Goal: Navigation & Orientation: Find specific page/section

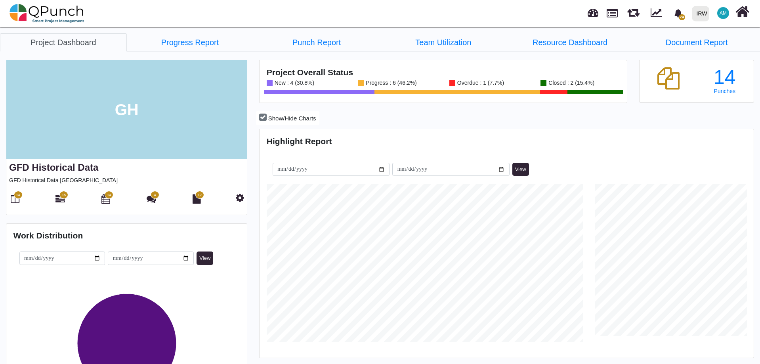
scroll to position [218, 492]
click at [12, 201] on icon at bounding box center [15, 199] width 9 height 10
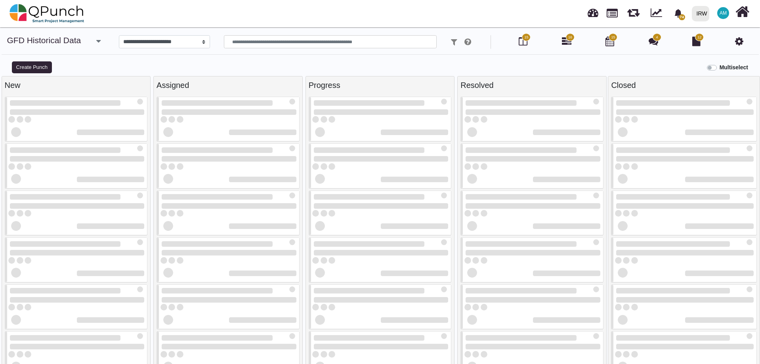
select select
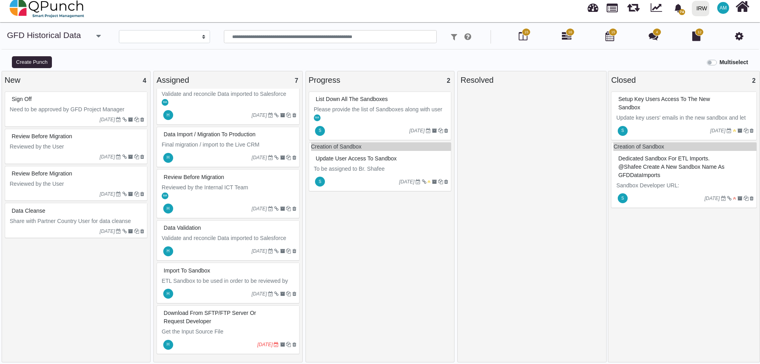
scroll to position [8, 0]
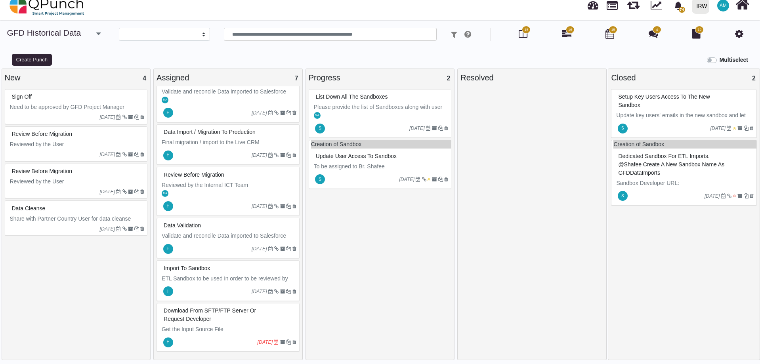
click at [235, 319] on div "Download from SFTP/FTP Server or request developer" at bounding box center [229, 315] width 135 height 21
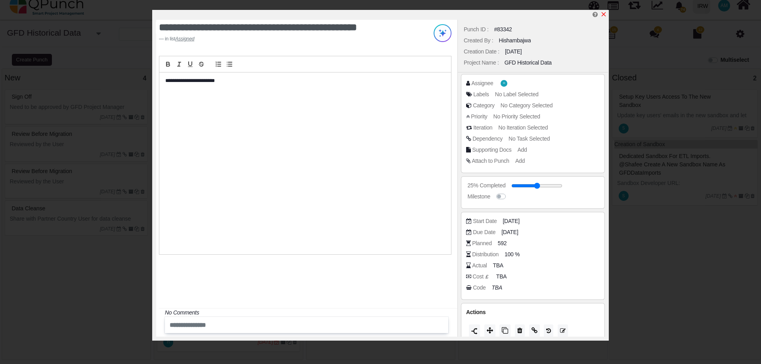
click at [602, 15] on icon "x" at bounding box center [603, 14] width 6 height 6
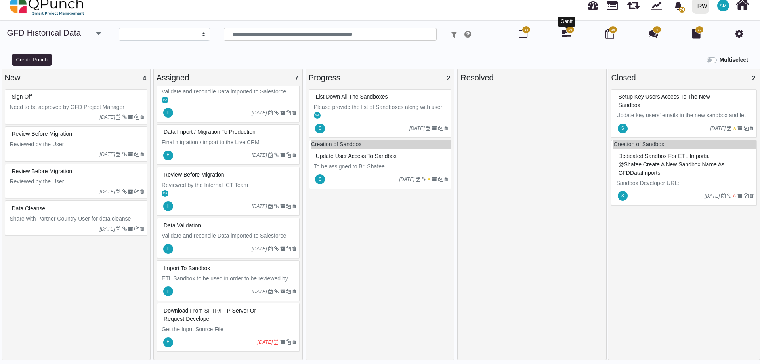
click at [565, 34] on icon at bounding box center [567, 34] width 10 height 10
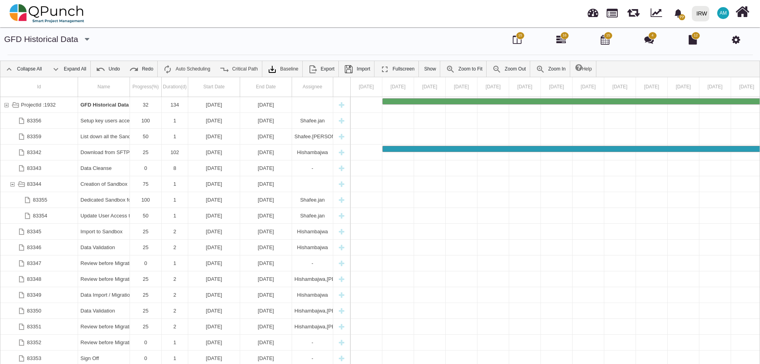
scroll to position [25, 0]
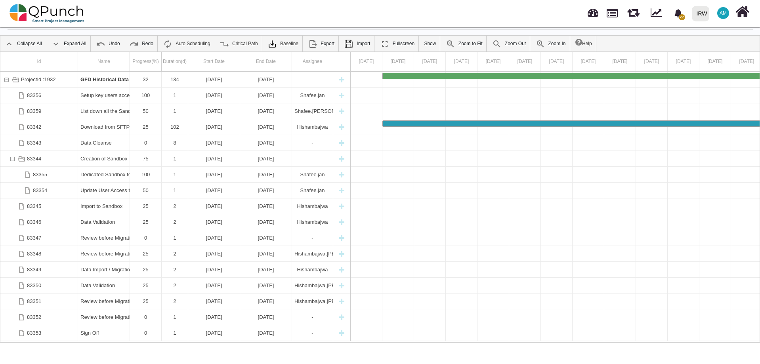
drag, startPoint x: 58, startPoint y: 342, endPoint x: 215, endPoint y: 343, distance: 157.3
click at [215, 343] on body "77 Notification Clear Project Progress Report Pagination is not sho [PERSON_NAM…" at bounding box center [380, 182] width 760 height 364
drag, startPoint x: 99, startPoint y: 341, endPoint x: 151, endPoint y: 349, distance: 53.0
click at [169, 346] on body "77 Notification Clear Project Progress Report Pagination is not sho [PERSON_NAM…" at bounding box center [380, 182] width 760 height 364
drag, startPoint x: 92, startPoint y: 342, endPoint x: 145, endPoint y: 342, distance: 53.9
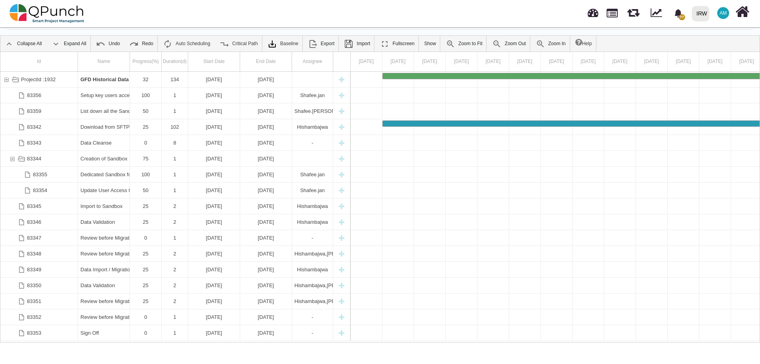
click at [124, 346] on body "77 Notification Clear Project Progress Report Pagination is not sho [PERSON_NAM…" at bounding box center [380, 182] width 760 height 364
click at [519, 346] on body "77 Notification Clear Project Progress Report Pagination is not sho [PERSON_NAM…" at bounding box center [380, 182] width 760 height 364
click at [498, 42] on link "Zoom Out" at bounding box center [509, 44] width 42 height 16
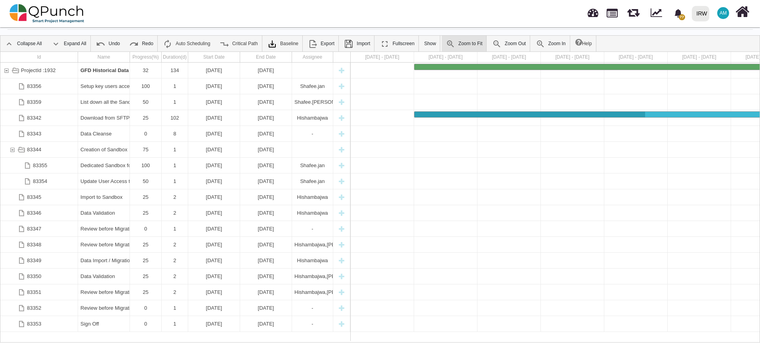
click at [458, 46] on link "Zoom to Fit" at bounding box center [464, 44] width 45 height 16
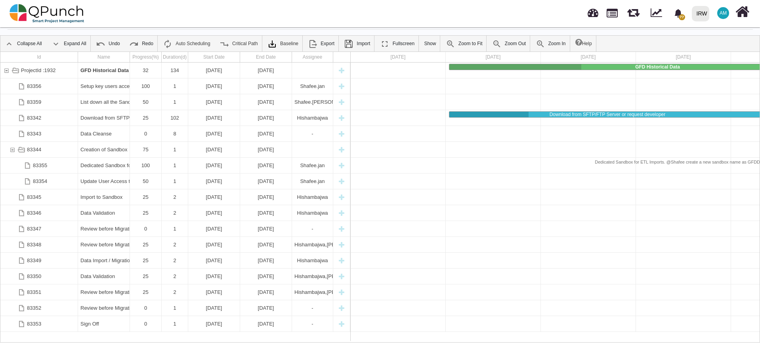
drag, startPoint x: 536, startPoint y: 343, endPoint x: 542, endPoint y: 344, distance: 6.0
click at [542, 344] on body "77 Notification Clear Project Progress Report Pagination is not sho [PERSON_NAM…" at bounding box center [380, 182] width 760 height 364
drag, startPoint x: 546, startPoint y: 342, endPoint x: 642, endPoint y: 351, distance: 95.9
click at [626, 353] on body "77 Notification Clear Project Progress Report Pagination is not sho [PERSON_NAM…" at bounding box center [380, 182] width 760 height 364
click at [674, 340] on div "GFD Historical Data Setup key users access to the new sandbox List down all the…" at bounding box center [684, 202] width 666 height 279
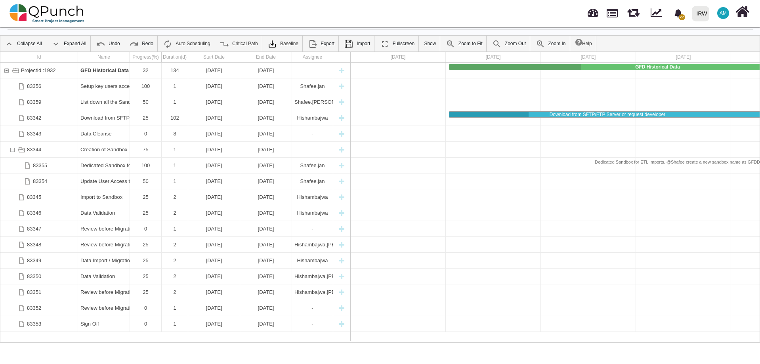
click at [675, 340] on div "GFD Historical Data Setup key users access to the new sandbox List down all the…" at bounding box center [684, 202] width 666 height 279
click at [516, 42] on link "Zoom Out" at bounding box center [509, 44] width 42 height 16
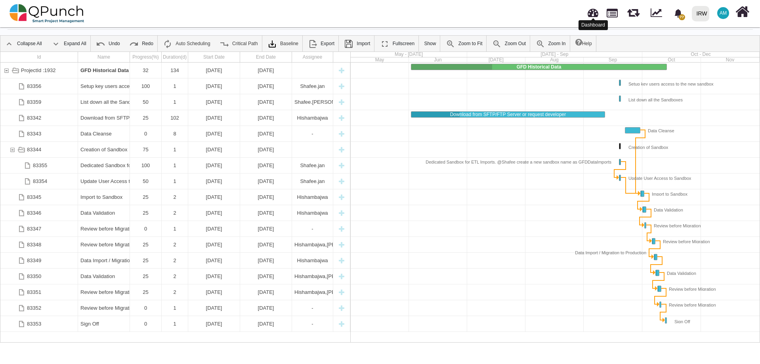
click at [596, 12] on link at bounding box center [593, 11] width 11 height 13
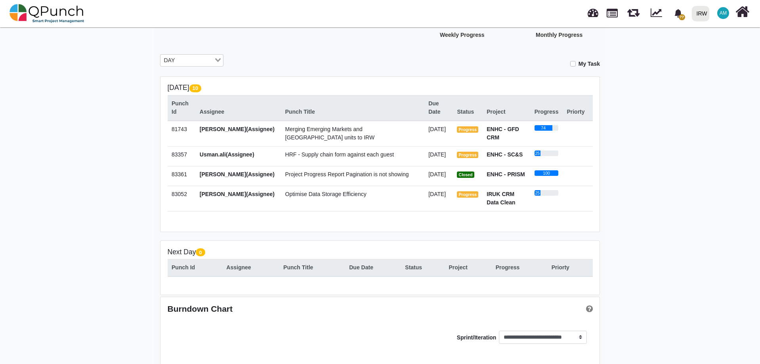
click at [573, 67] on div "My Task" at bounding box center [417, 61] width 365 height 14
drag, startPoint x: 573, startPoint y: 66, endPoint x: 571, endPoint y: 61, distance: 5.3
click at [579, 64] on label "My Task" at bounding box center [589, 64] width 21 height 8
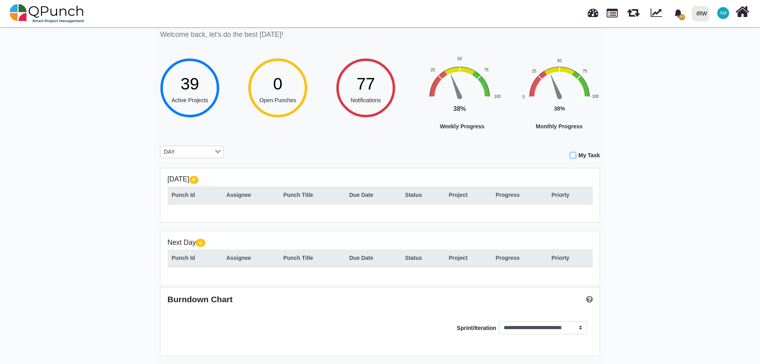
scroll to position [28, 0]
click at [579, 156] on label "My Task" at bounding box center [589, 155] width 21 height 8
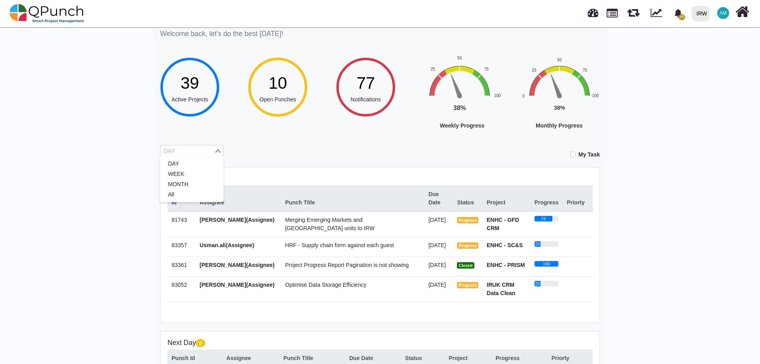
click at [180, 155] on input "Search for option" at bounding box center [187, 151] width 52 height 9
click at [180, 177] on li "WEEK" at bounding box center [191, 174] width 63 height 10
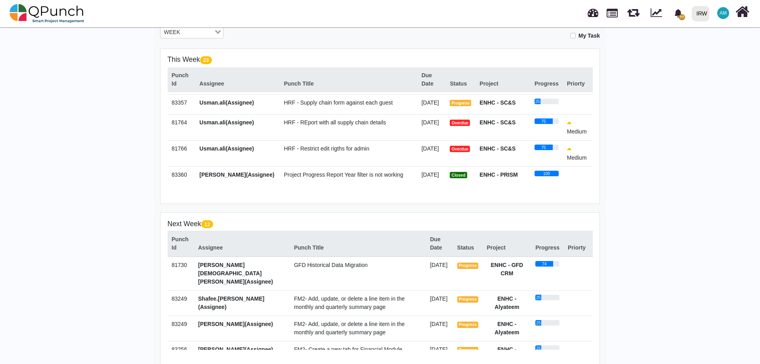
scroll to position [198, 0]
click at [456, 86] on div "Status" at bounding box center [460, 84] width 21 height 8
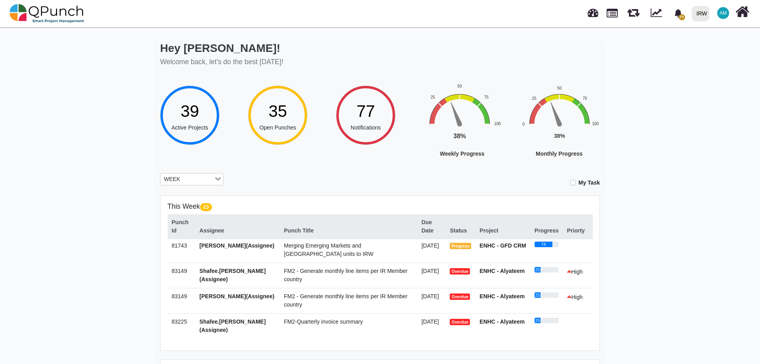
scroll to position [0, 0]
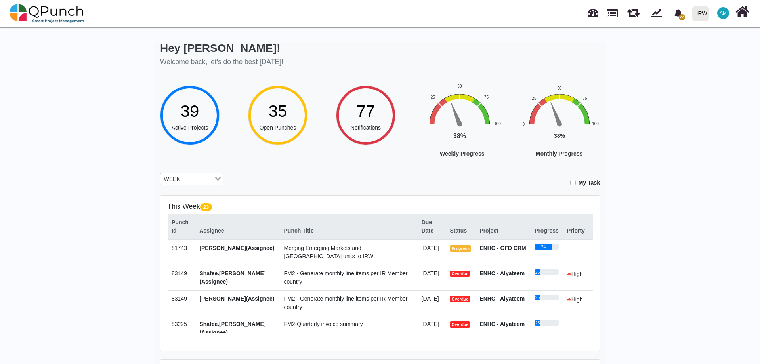
click at [692, 143] on div "Hey Asad Malik! Welcome back, let's do the best today! 39 Active Projects 35 Op…" at bounding box center [380, 309] width 760 height 568
click at [38, 15] on img at bounding box center [47, 14] width 75 height 24
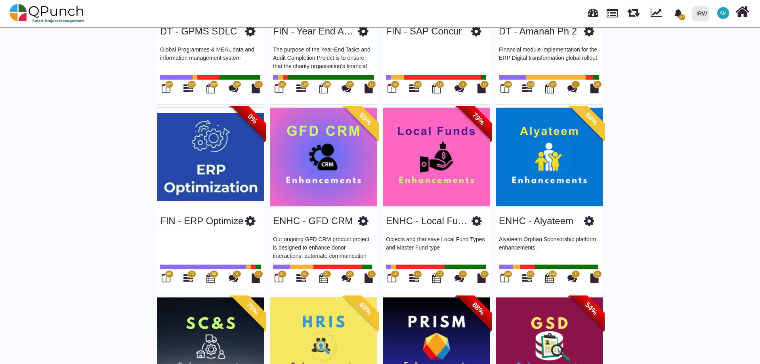
scroll to position [357, 0]
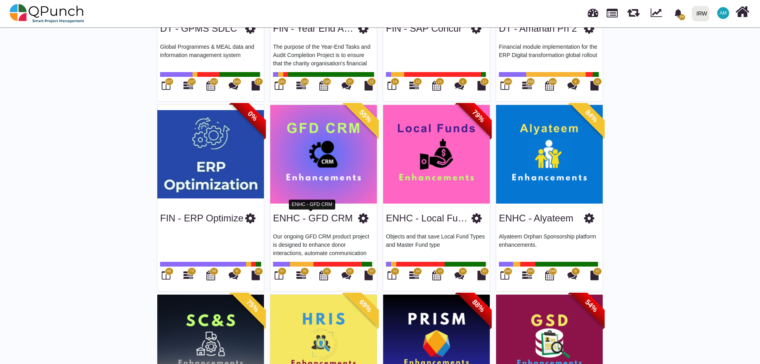
click at [323, 216] on link "ENHC - GFD CRM" at bounding box center [313, 218] width 80 height 11
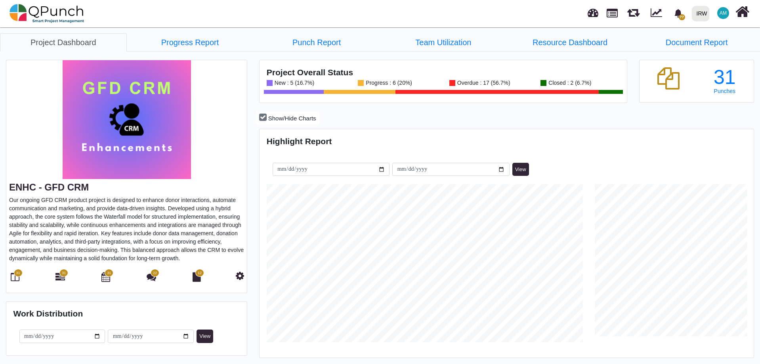
scroll to position [218, 492]
click at [14, 277] on icon at bounding box center [15, 277] width 9 height 10
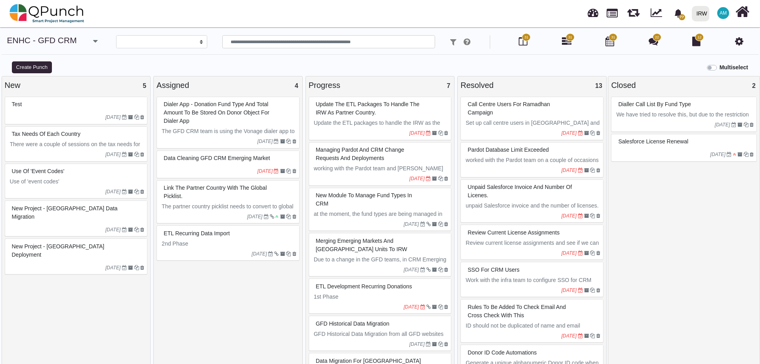
select select
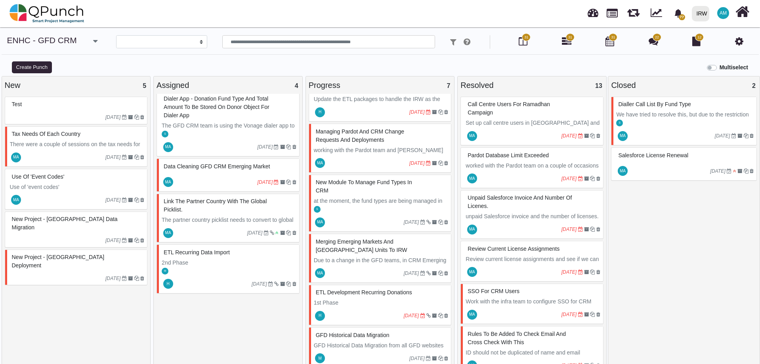
scroll to position [75, 0]
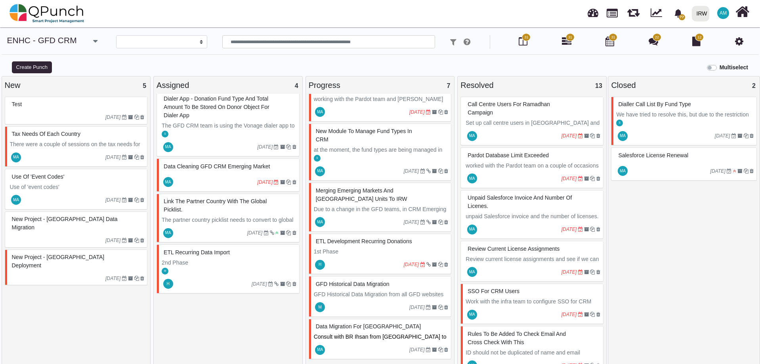
click at [567, 39] on span "31" at bounding box center [570, 37] width 9 height 8
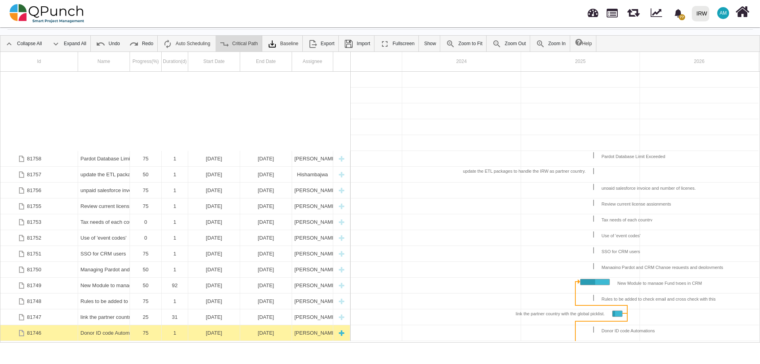
scroll to position [6, 0]
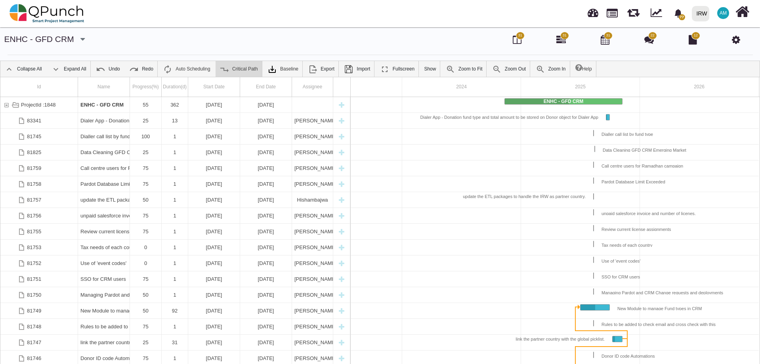
click at [519, 37] on span "31" at bounding box center [520, 36] width 4 height 6
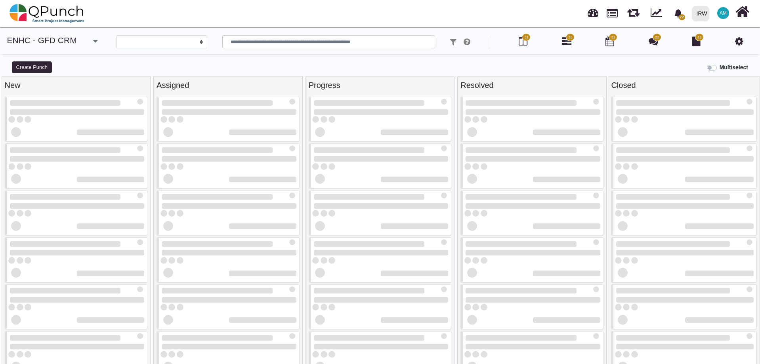
select select
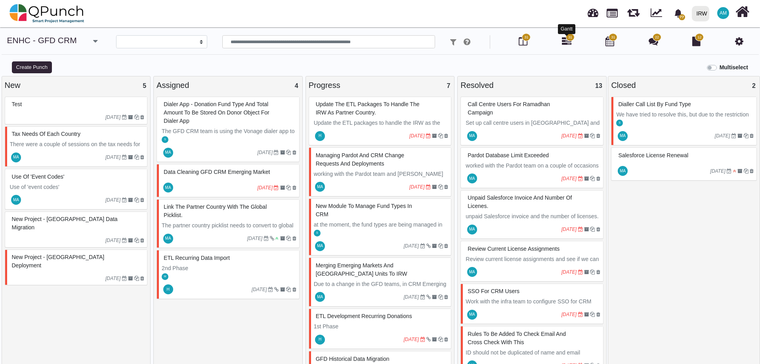
click at [569, 41] on icon at bounding box center [567, 41] width 10 height 10
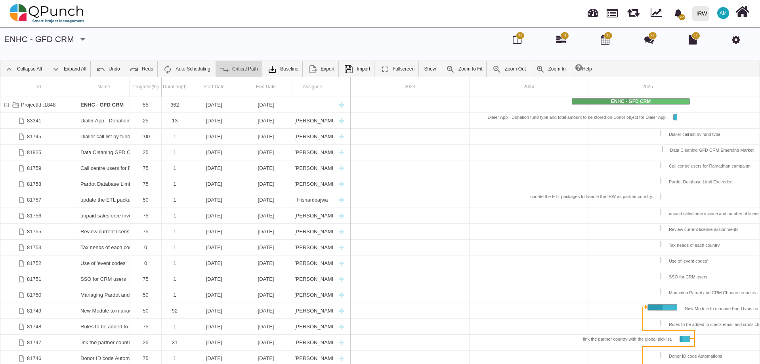
scroll to position [0, 67]
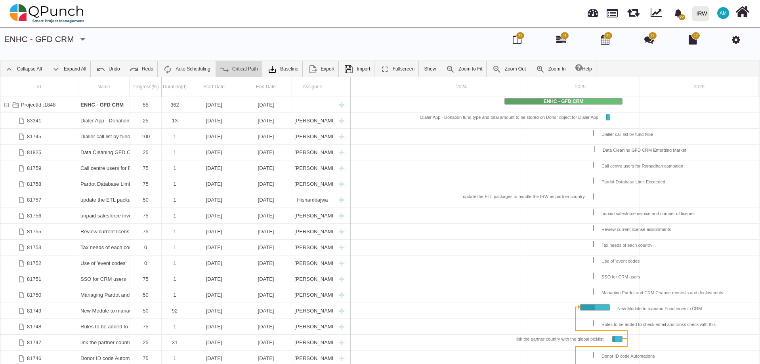
click at [238, 65] on link "Critical Path" at bounding box center [239, 69] width 46 height 16
click at [233, 69] on link "Critical Path" at bounding box center [239, 69] width 46 height 16
click at [235, 69] on link "Critical Path" at bounding box center [239, 69] width 46 height 16
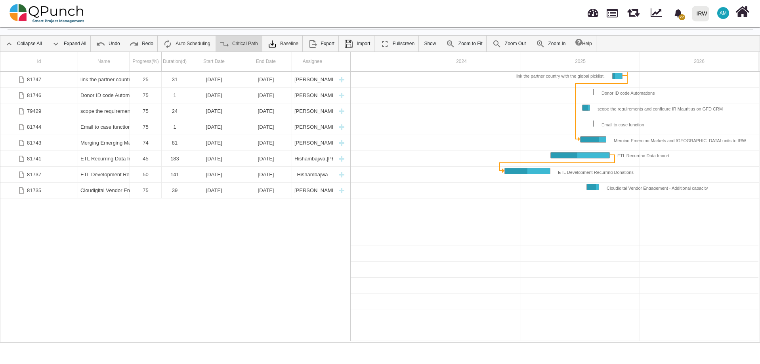
scroll to position [24, 0]
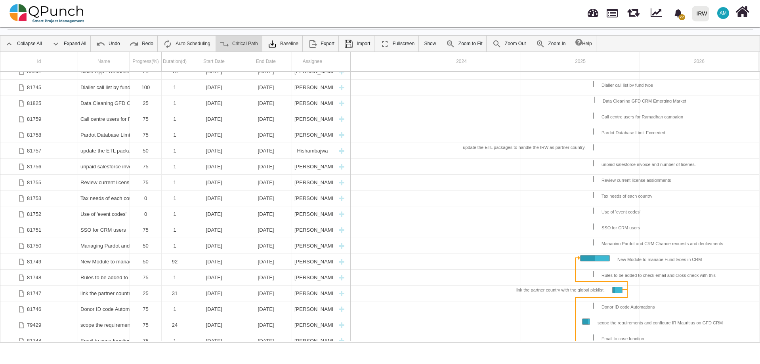
click at [247, 45] on link "Critical Path" at bounding box center [239, 44] width 46 height 16
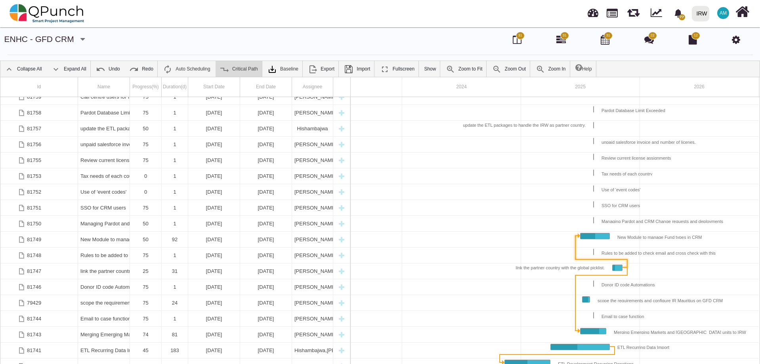
scroll to position [178, 0]
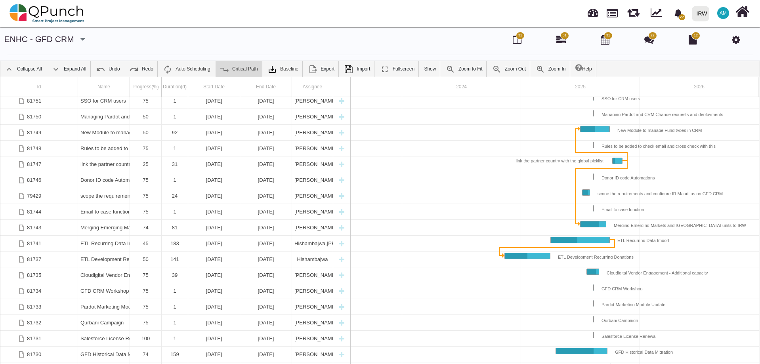
click at [231, 73] on link "Critical Path" at bounding box center [239, 69] width 46 height 16
click at [239, 67] on link "Critical Path" at bounding box center [239, 69] width 46 height 16
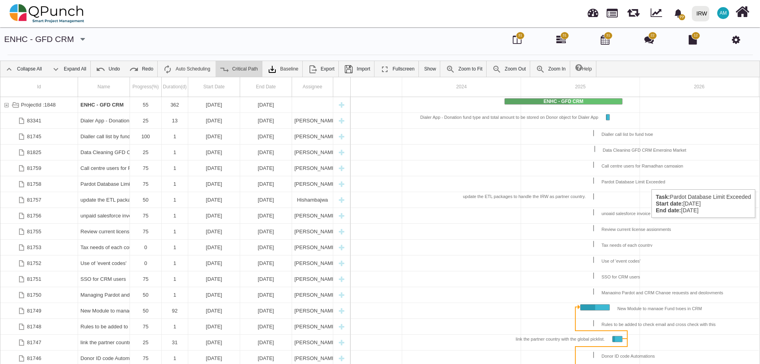
scroll to position [214, 0]
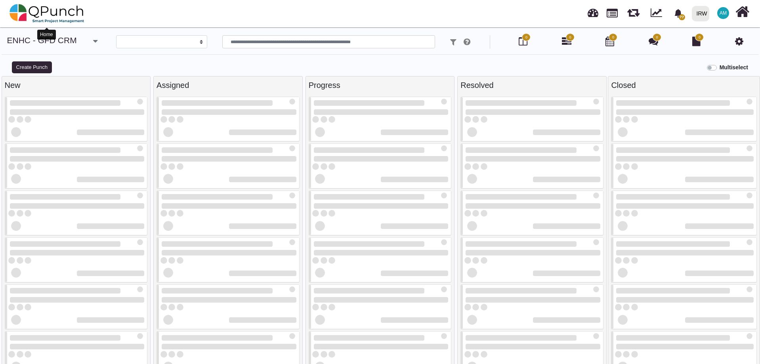
select select
click at [71, 11] on img at bounding box center [47, 14] width 75 height 24
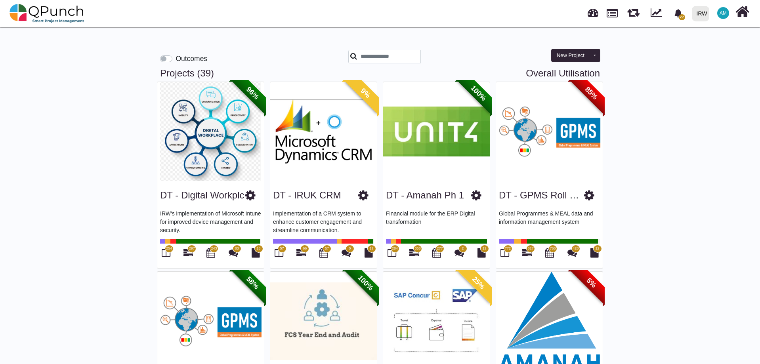
click at [176, 61] on label "Outcomes" at bounding box center [192, 58] width 32 height 10
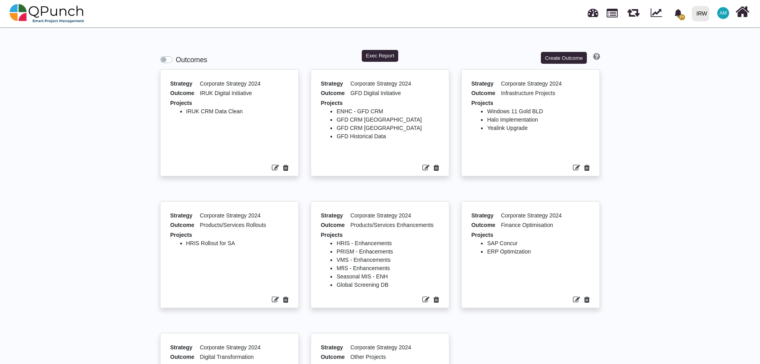
click at [361, 136] on li "GFD Historical Data" at bounding box center [387, 136] width 103 height 8
drag, startPoint x: 377, startPoint y: 122, endPoint x: 295, endPoint y: 119, distance: 82.1
click at [295, 119] on div "Strategy Corporate Strategy 2024 Outcome IRUK Digital Initiative Projects IRUK …" at bounding box center [380, 267] width 452 height 396
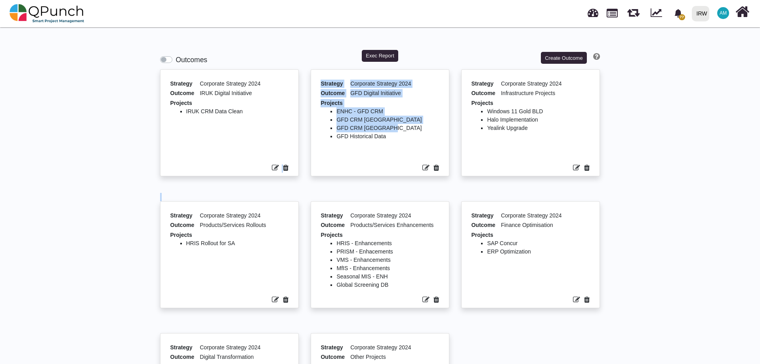
drag, startPoint x: 389, startPoint y: 127, endPoint x: 293, endPoint y: 130, distance: 95.5
click at [293, 130] on div "Strategy Corporate Strategy 2024 Outcome IRUK Digital Initiative Projects IRUK …" at bounding box center [380, 267] width 452 height 396
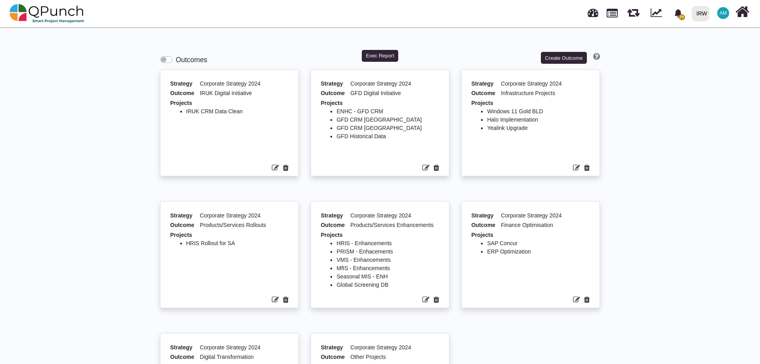
click at [384, 136] on li "GFD Historical Data" at bounding box center [387, 136] width 103 height 8
click at [596, 15] on link at bounding box center [593, 11] width 11 height 13
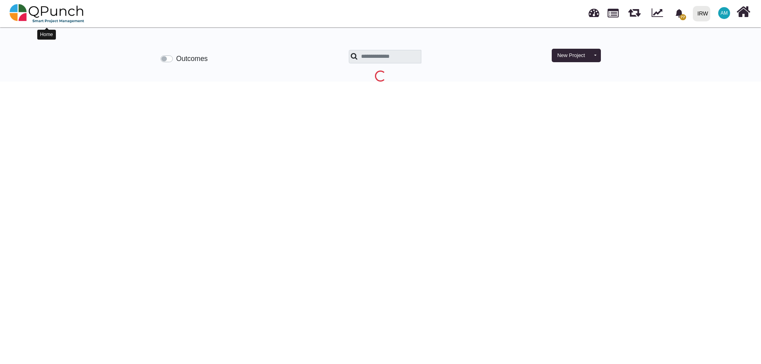
click at [37, 5] on img at bounding box center [47, 14] width 75 height 24
click at [33, 10] on img at bounding box center [47, 14] width 75 height 24
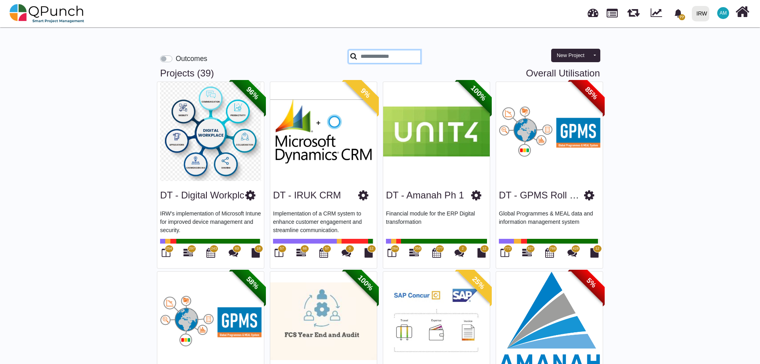
click at [371, 58] on input "text" at bounding box center [384, 56] width 73 height 13
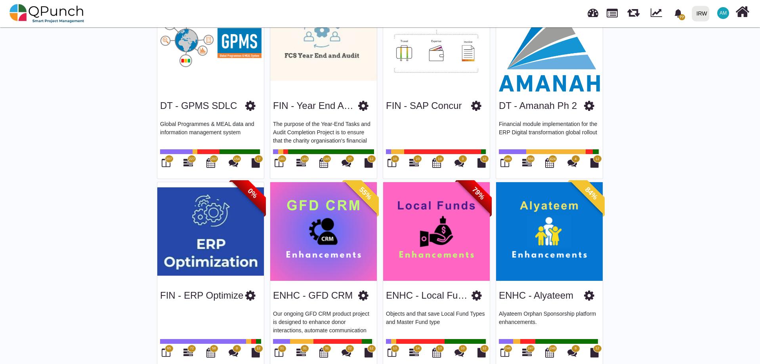
scroll to position [357, 0]
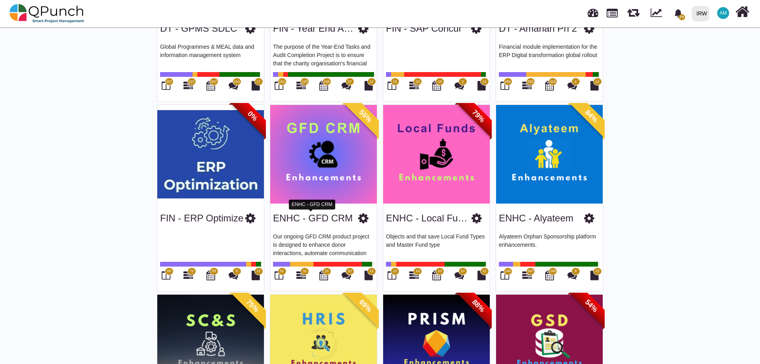
click at [315, 219] on link "ENHC - GFD CRM" at bounding box center [313, 218] width 80 height 11
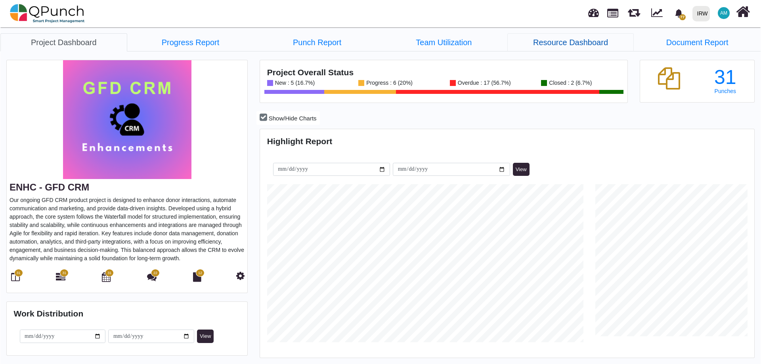
scroll to position [158, 164]
click at [569, 45] on link "Resource Dashboard" at bounding box center [570, 42] width 127 height 18
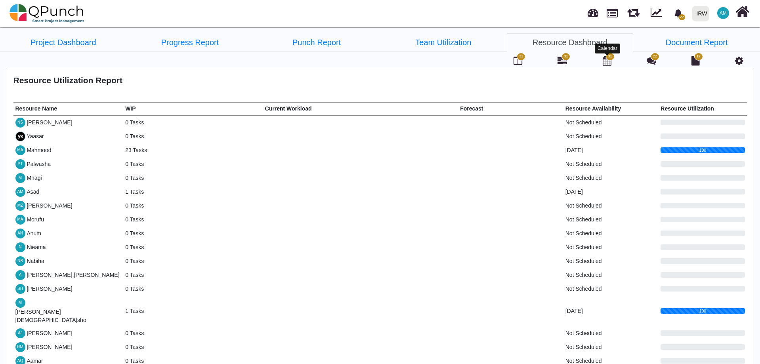
click at [607, 61] on icon at bounding box center [607, 61] width 9 height 10
select select "****"
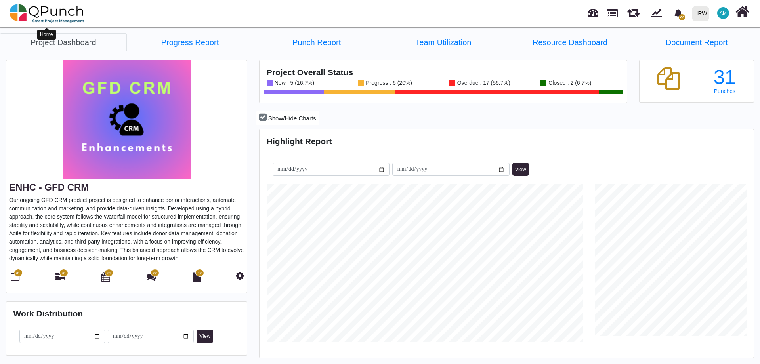
click at [48, 13] on img at bounding box center [47, 14] width 75 height 24
